Goal: Information Seeking & Learning: Learn about a topic

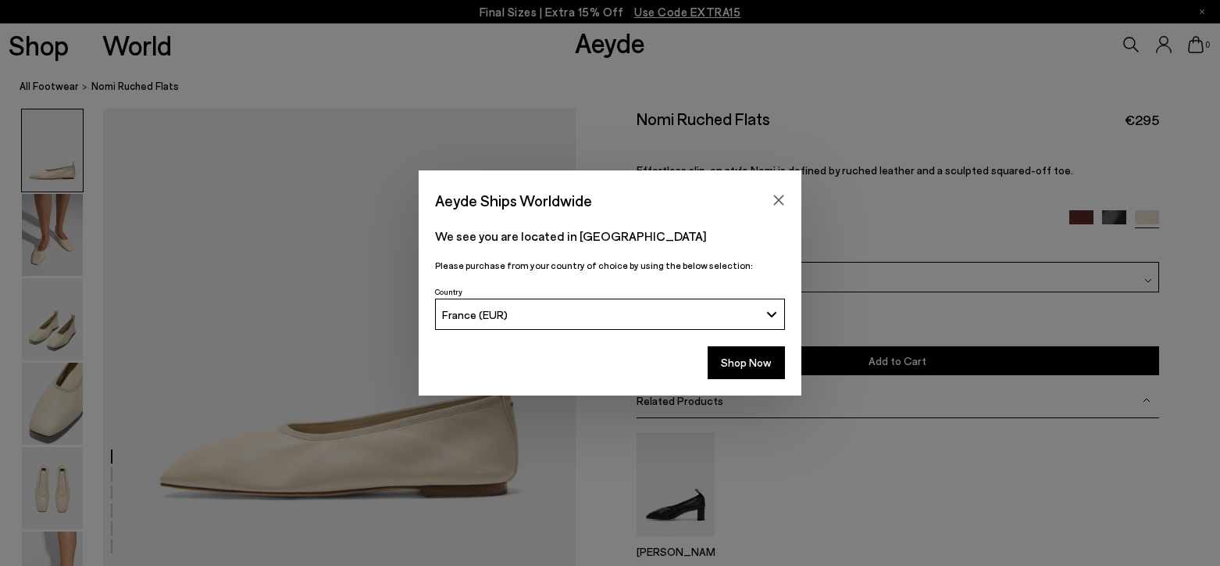
drag, startPoint x: 778, startPoint y: 196, endPoint x: 769, endPoint y: 198, distance: 8.7
click at [778, 195] on icon "Close" at bounding box center [779, 200] width 12 height 12
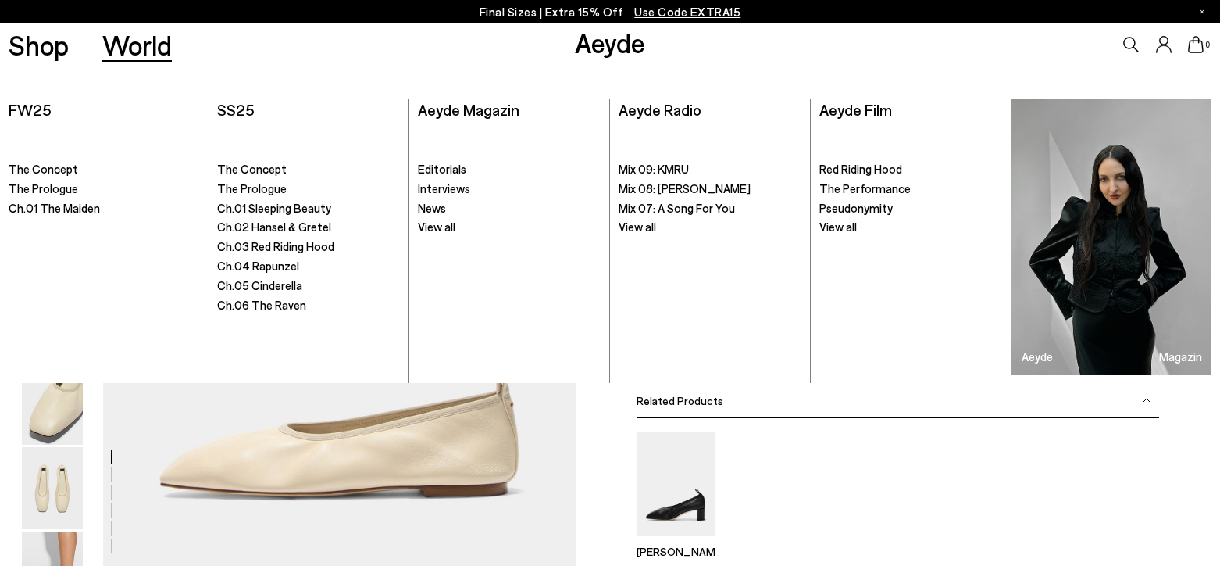
click at [328, 175] on link "The Concept" at bounding box center [308, 170] width 183 height 16
